Goal: Obtain resource: Download file/media

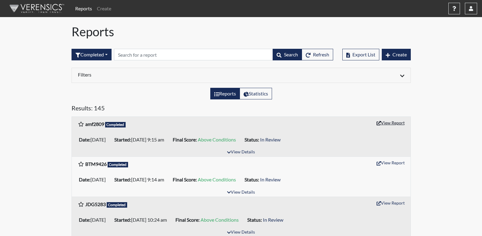
click at [385, 121] on button "View Report" at bounding box center [390, 122] width 34 height 9
click at [244, 152] on button "View Details" at bounding box center [240, 152] width 33 height 8
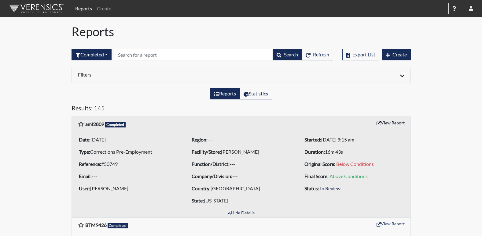
click at [394, 124] on button "View Report" at bounding box center [390, 122] width 34 height 9
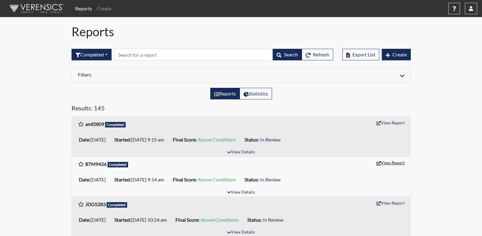
click at [392, 166] on button "View Report" at bounding box center [390, 162] width 34 height 9
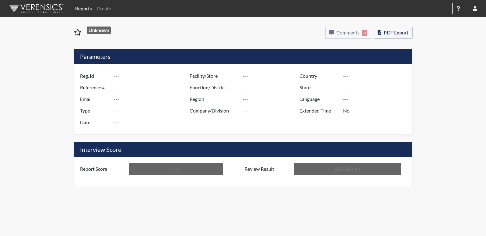
type input "amf2809"
type input "50749"
type input "---"
type input "Corrections Pre-Employment"
type input "[DATE]"
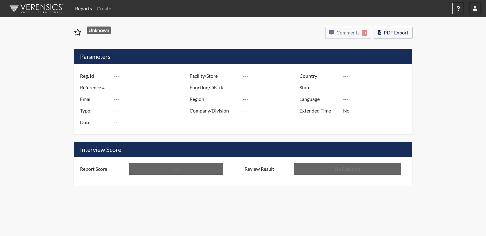
type input "[PERSON_NAME]"
type input "[GEOGRAPHIC_DATA]"
type input "[US_STATE]"
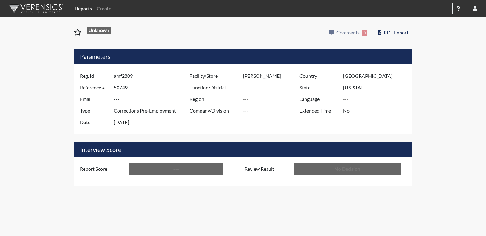
type input "English"
type input "Above Conditions"
type input "In Review"
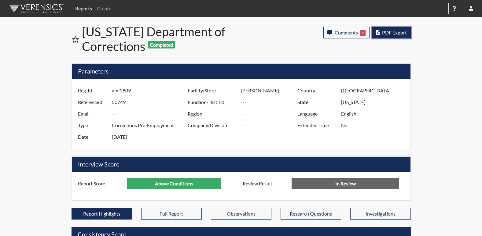
click at [399, 34] on span "PDF Export" at bounding box center [394, 33] width 25 height 6
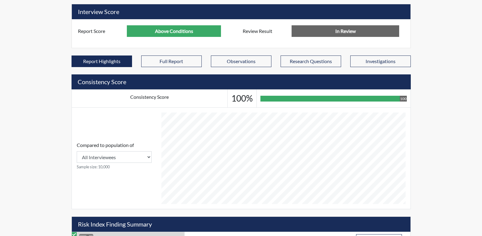
scroll to position [92, 0]
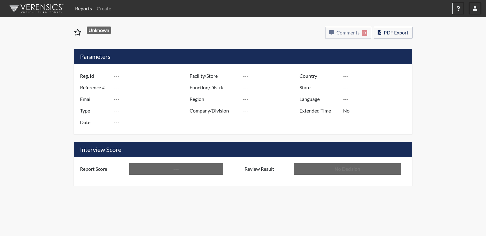
type input "amf2809"
type input "50749"
type input "---"
type input "Corrections Pre-Employment"
type input "Aug 13, 2025"
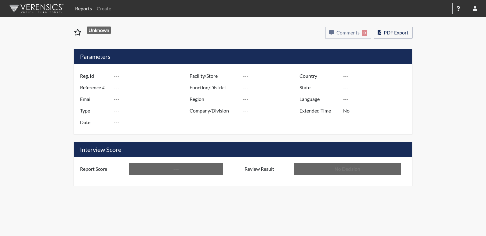
type input "[PERSON_NAME]"
type input "[GEOGRAPHIC_DATA]"
type input "[US_STATE]"
type input "English"
type input "Above Conditions"
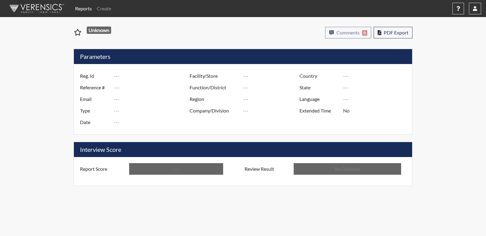
type input "In Review"
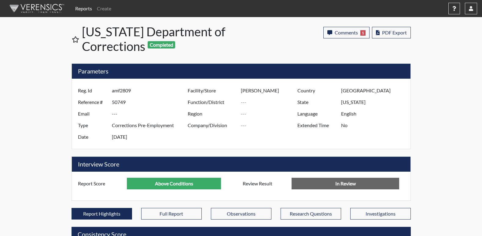
scroll to position [305292, 305140]
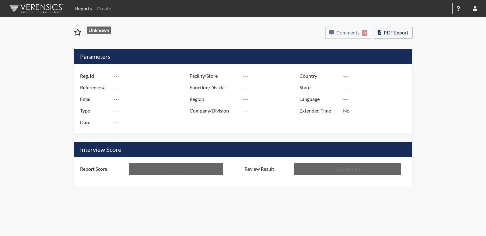
type input "BTM9426"
type input "50748"
type input "---"
type input "Corrections Pre-Employment"
type input "Aug 13, 2025"
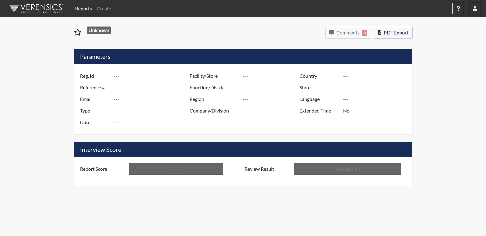
type input "[PERSON_NAME]"
type input "[GEOGRAPHIC_DATA]"
type input "[US_STATE]"
type input "English"
type input "Above Conditions"
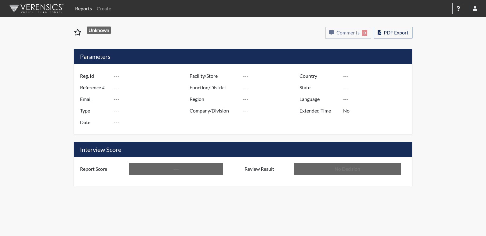
type input "In Review"
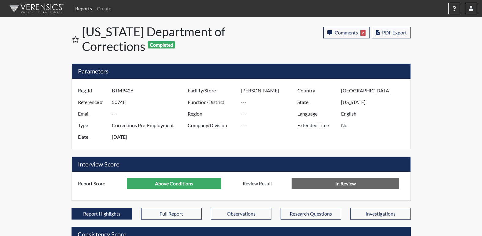
scroll to position [305292, 305140]
click at [471, 10] on icon "button" at bounding box center [470, 8] width 4 height 5
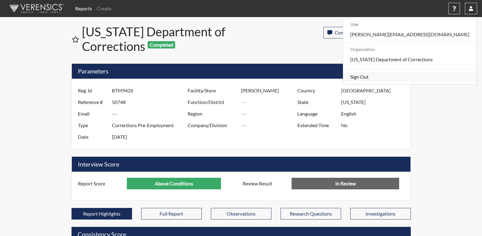
click at [416, 82] on link "Sign Out" at bounding box center [410, 77] width 134 height 10
